Goal: Information Seeking & Learning: Find specific page/section

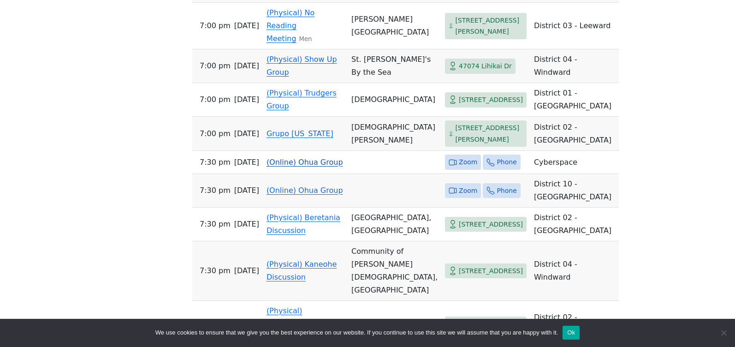
scroll to position [646, 0]
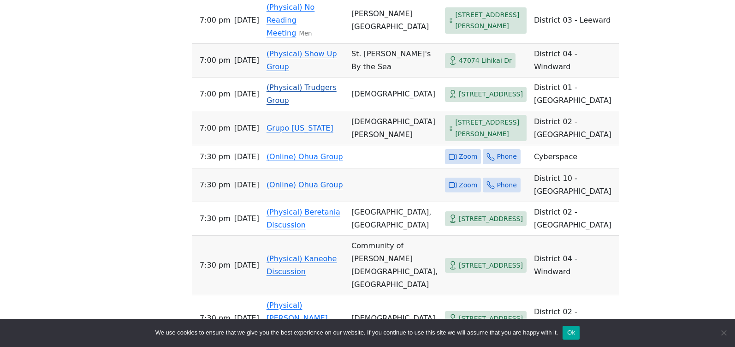
click at [298, 105] on link "(Physical) Trudgers Group" at bounding box center [302, 94] width 70 height 22
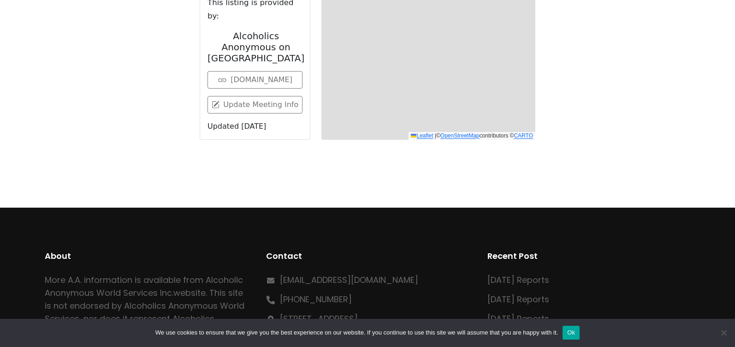
scroll to position [365, 0]
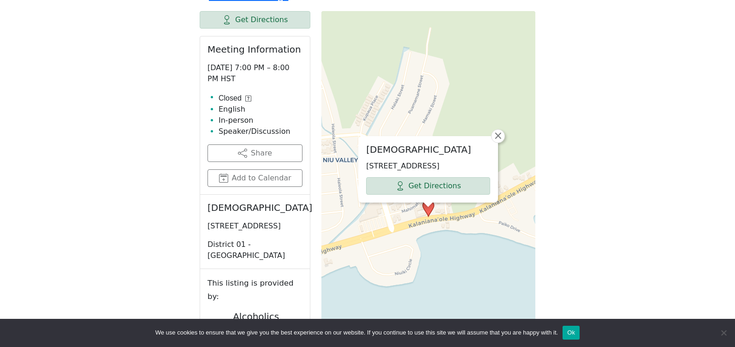
click at [246, 101] on icon at bounding box center [248, 98] width 6 height 6
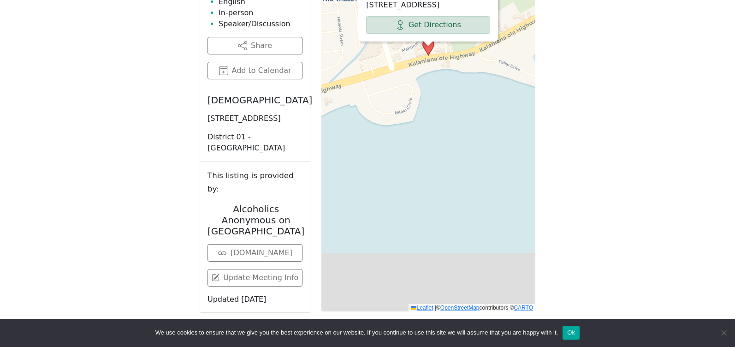
scroll to position [504, 0]
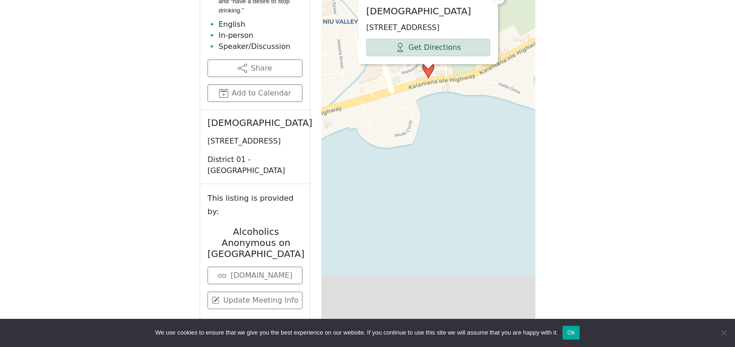
click at [385, 121] on div "[DEMOGRAPHIC_DATA] [STREET_ADDRESS] Get Directions × Leaflet | © OpenStreetMap …" at bounding box center [428, 103] width 214 height 461
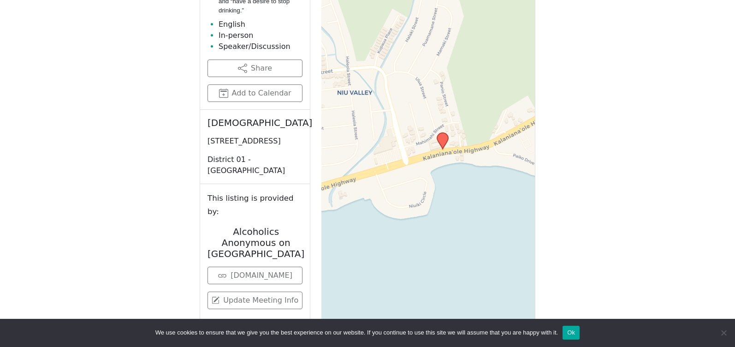
drag, startPoint x: 395, startPoint y: 116, endPoint x: 409, endPoint y: 187, distance: 72.4
click at [409, 187] on div "Leaflet | © OpenStreetMap contributors © CARTO" at bounding box center [428, 103] width 214 height 461
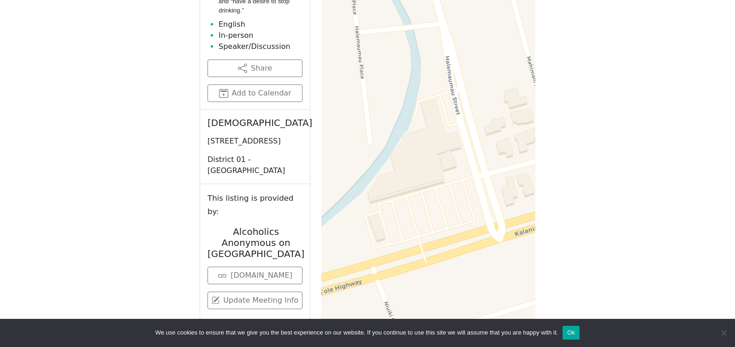
drag, startPoint x: 389, startPoint y: 235, endPoint x: 632, endPoint y: 273, distance: 245.5
click at [632, 273] on div "If you know of a meeting listed here that NO LONGER MEETS, please call Central …" at bounding box center [368, 56] width 662 height 593
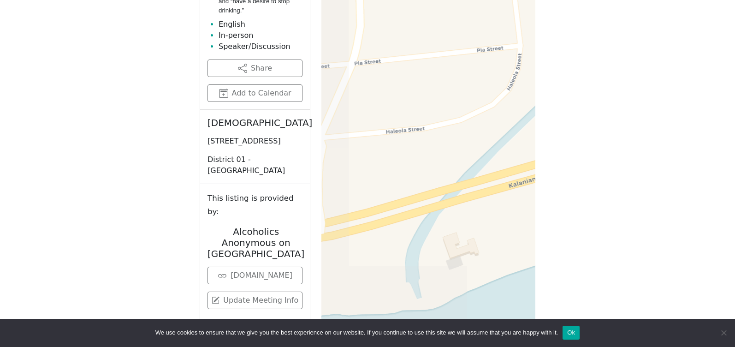
drag, startPoint x: 418, startPoint y: 260, endPoint x: 636, endPoint y: 146, distance: 246.1
click at [636, 146] on div "If you know of a meeting listed here that NO LONGER MEETS, please call Central …" at bounding box center [368, 56] width 662 height 593
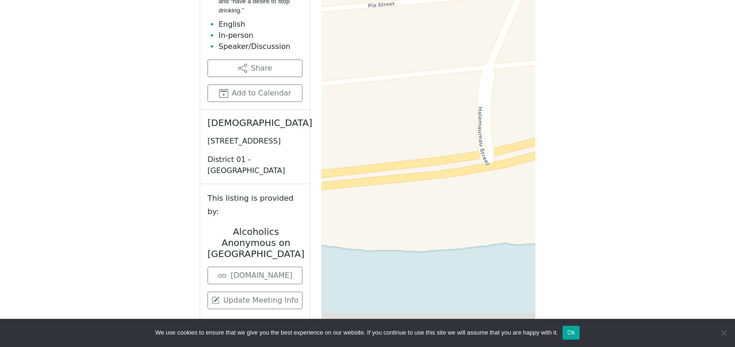
drag, startPoint x: 391, startPoint y: 207, endPoint x: 559, endPoint y: 136, distance: 182.7
click at [559, 136] on div "If you know of a meeting listed here that NO LONGER MEETS, please call Central …" at bounding box center [368, 56] width 662 height 593
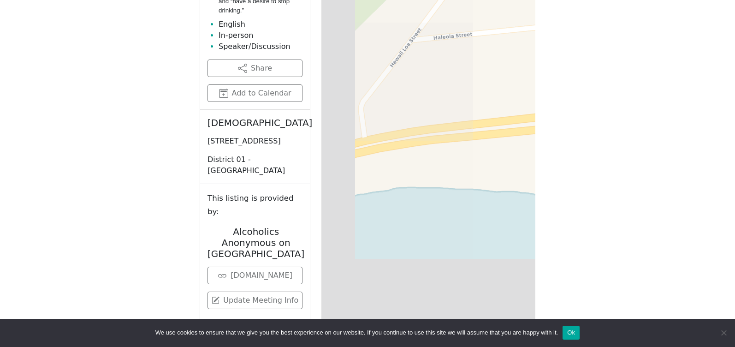
drag, startPoint x: 386, startPoint y: 187, endPoint x: 578, endPoint y: 133, distance: 198.8
click at [578, 133] on div "If you know of a meeting listed here that NO LONGER MEETS, please call Central …" at bounding box center [368, 56] width 662 height 593
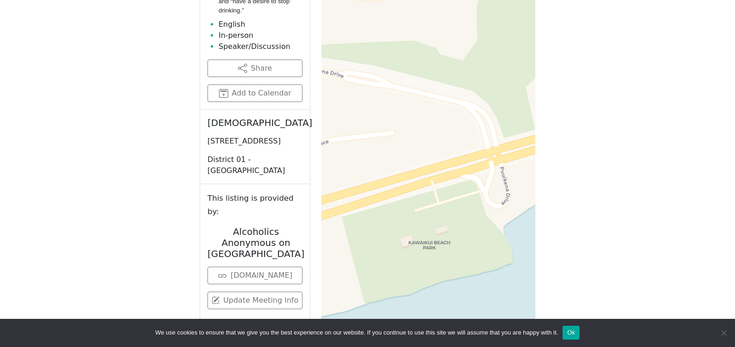
drag, startPoint x: 360, startPoint y: 156, endPoint x: 612, endPoint y: 132, distance: 253.4
click at [612, 132] on div "If you know of a meeting listed here that NO LONGER MEETS, please call Central …" at bounding box center [368, 56] width 662 height 593
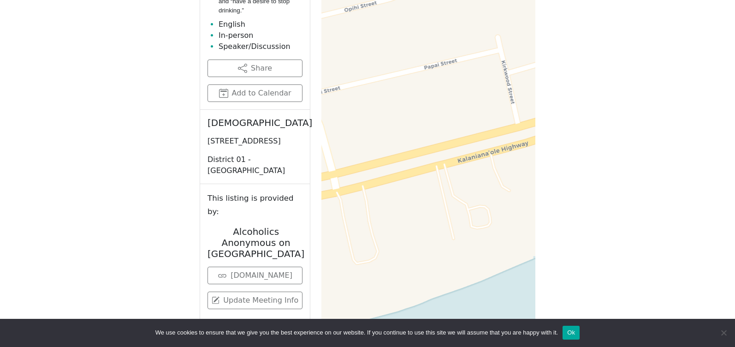
drag, startPoint x: 356, startPoint y: 190, endPoint x: 637, endPoint y: 93, distance: 296.8
click at [637, 93] on div "If you know of a meeting listed here that NO LONGER MEETS, please call Central …" at bounding box center [368, 56] width 662 height 593
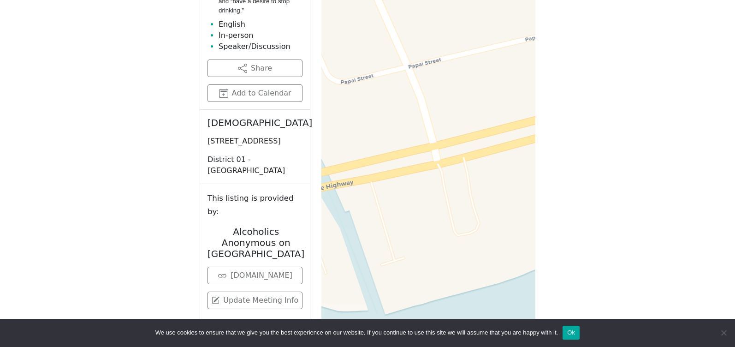
drag, startPoint x: 391, startPoint y: 173, endPoint x: 490, endPoint y: 147, distance: 103.1
click at [490, 147] on div "Leaflet | © OpenStreetMap contributors © CARTO" at bounding box center [428, 103] width 214 height 461
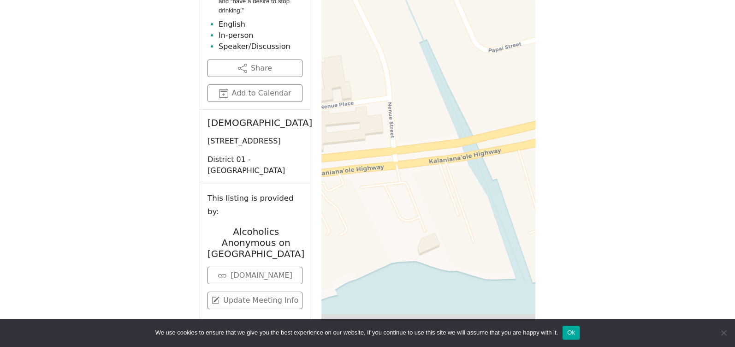
drag, startPoint x: 357, startPoint y: 197, endPoint x: 505, endPoint y: 165, distance: 151.4
click at [505, 165] on div "Leaflet | © OpenStreetMap contributors © CARTO" at bounding box center [428, 103] width 214 height 461
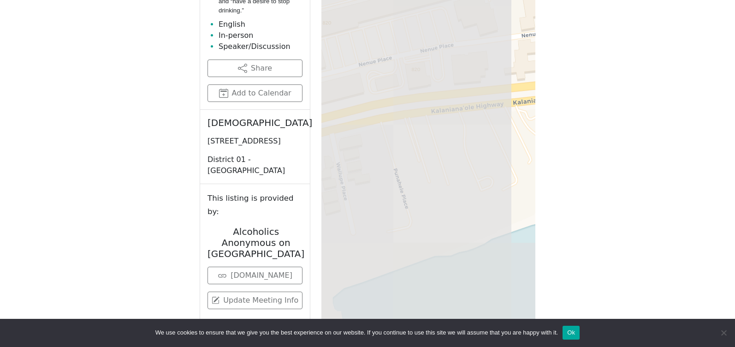
drag, startPoint x: 356, startPoint y: 252, endPoint x: 557, endPoint y: 180, distance: 213.4
click at [557, 180] on div "If you know of a meeting listed here that NO LONGER MEETS, please call Central …" at bounding box center [368, 56] width 662 height 593
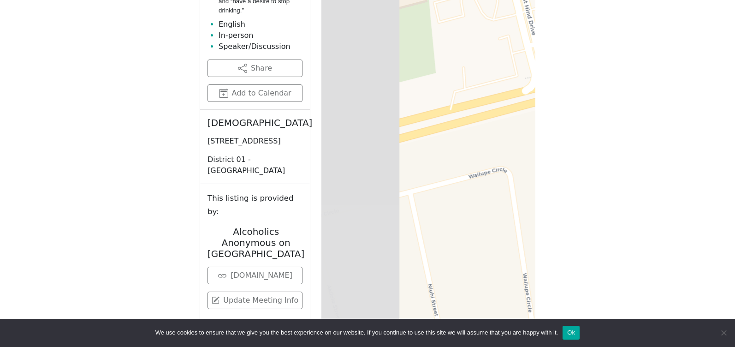
drag, startPoint x: 350, startPoint y: 202, endPoint x: 593, endPoint y: 164, distance: 245.5
click at [593, 164] on div "If you know of a meeting listed here that NO LONGER MEETS, please call Central …" at bounding box center [368, 56] width 662 height 593
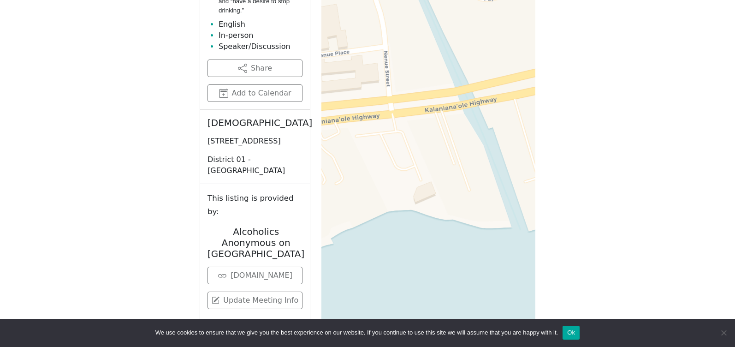
drag, startPoint x: 492, startPoint y: 178, endPoint x: 45, endPoint y: 232, distance: 450.6
click at [44, 235] on div "If you know of a meeting listed here that NO LONGER MEETS, please call Central …" at bounding box center [368, 56] width 662 height 593
